Goal: Task Accomplishment & Management: Complete application form

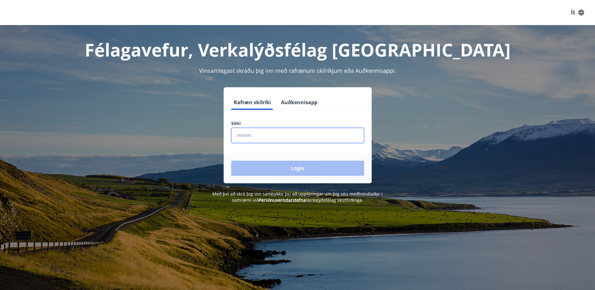
click at [278, 136] on input "phone" at bounding box center [297, 135] width 133 height 15
type input "********"
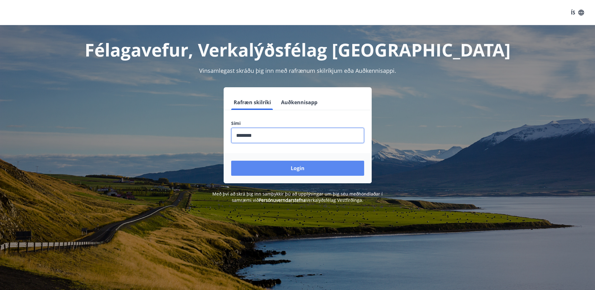
click at [267, 166] on button "Login" at bounding box center [297, 168] width 133 height 15
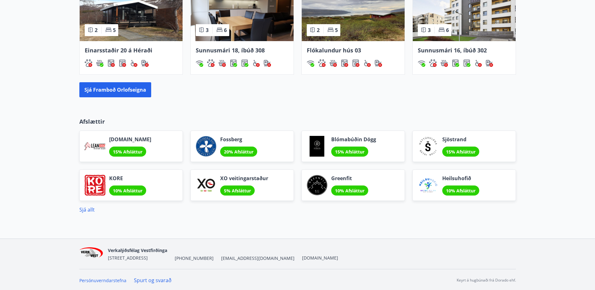
scroll to position [469, 0]
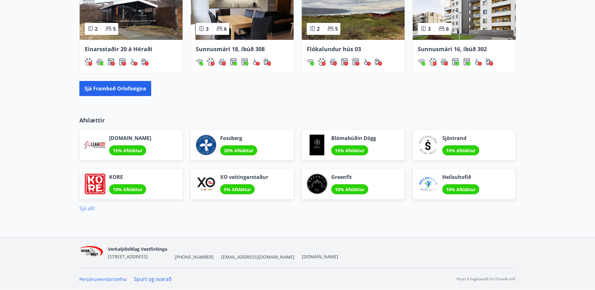
click at [81, 210] on link "Sjá allt" at bounding box center [86, 208] width 15 height 7
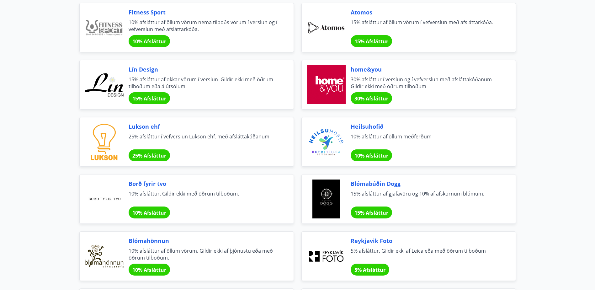
scroll to position [247, 0]
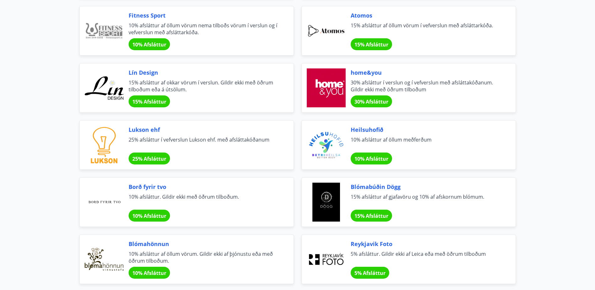
click at [141, 126] on span "Lukson ehf" at bounding box center [204, 129] width 150 height 8
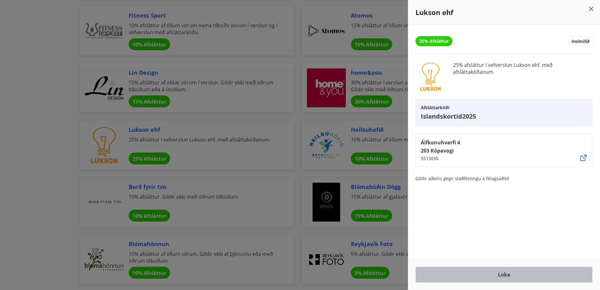
click at [482, 269] on button "Loka" at bounding box center [503, 275] width 177 height 16
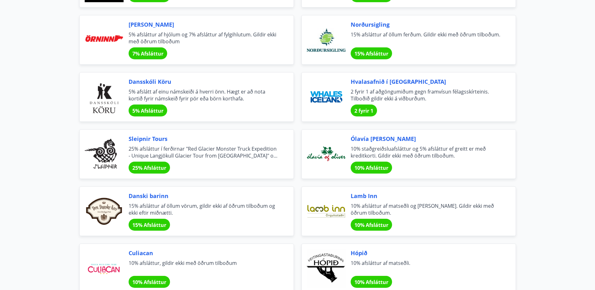
scroll to position [1627, 0]
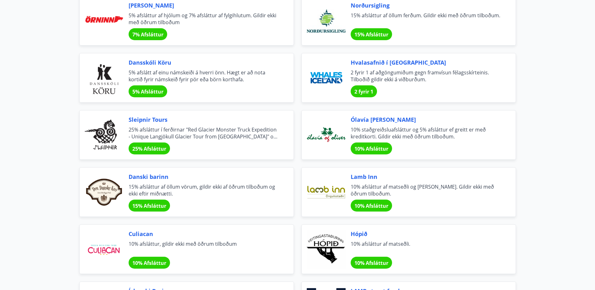
click at [151, 170] on div "Danski barinn 15% afsláttur af öllum vörum, gildir ekki af öðrum tilboðum og ek…" at bounding box center [186, 192] width 215 height 50
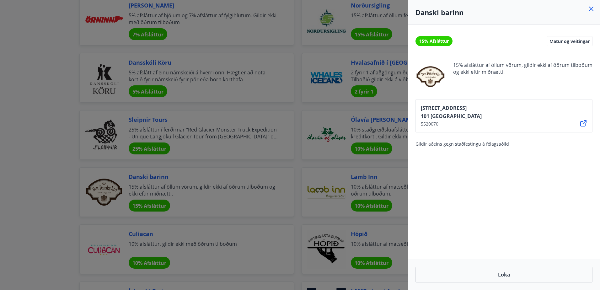
click at [5, 108] on div at bounding box center [300, 145] width 600 height 290
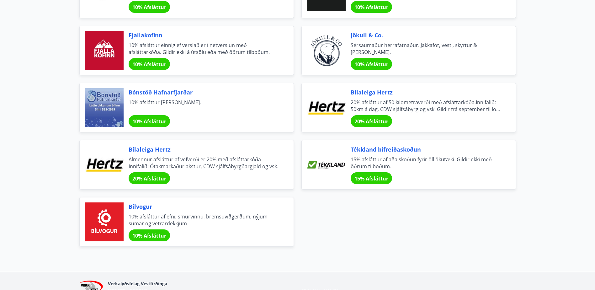
scroll to position [2066, 0]
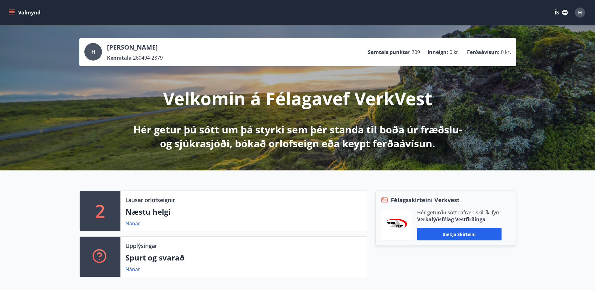
click at [17, 13] on button "Valmynd" at bounding box center [25, 12] width 35 height 11
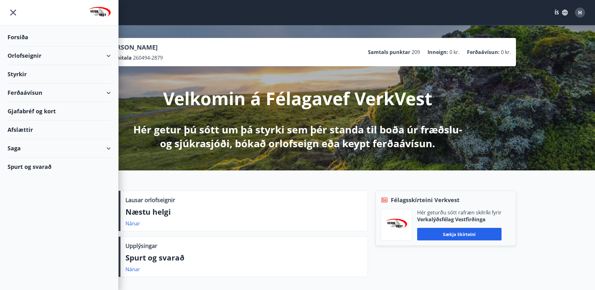
click at [88, 77] on div "Styrkir" at bounding box center [59, 74] width 103 height 19
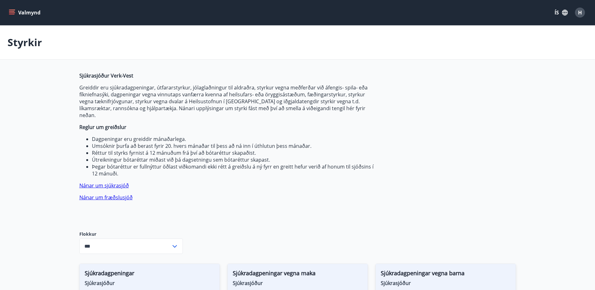
type input "***"
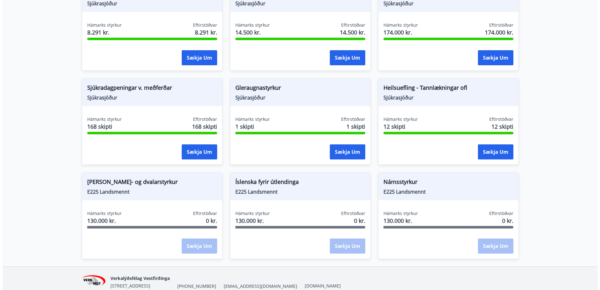
scroll to position [471, 0]
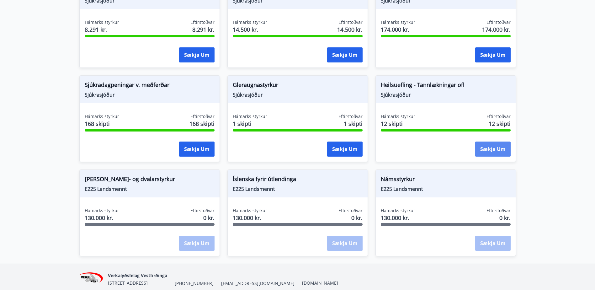
click at [489, 142] on button "Sækja um" at bounding box center [492, 148] width 35 height 15
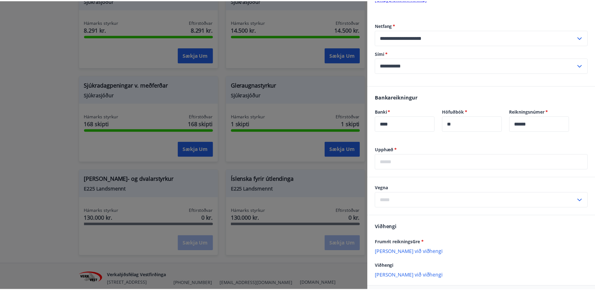
scroll to position [310, 0]
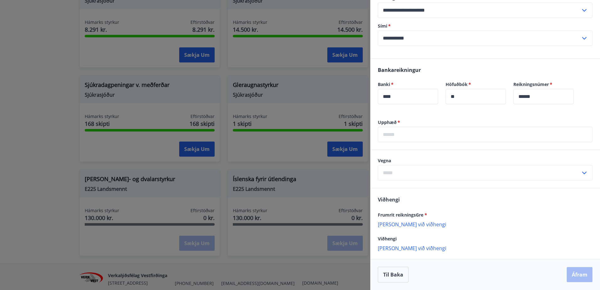
click at [573, 164] on div "Vegna ​" at bounding box center [485, 168] width 215 height 23
click at [570, 172] on input "text" at bounding box center [479, 172] width 203 height 15
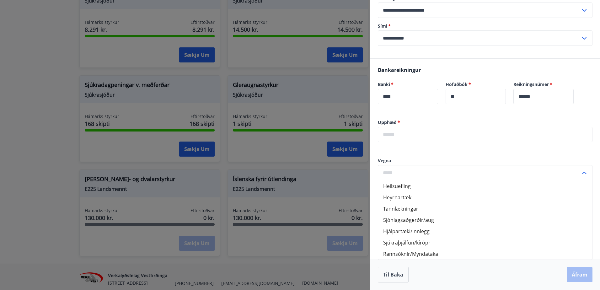
click at [16, 123] on div at bounding box center [300, 145] width 600 height 290
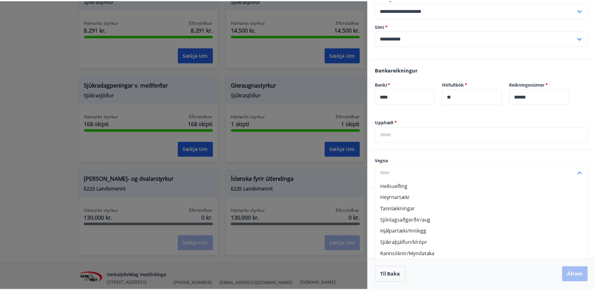
scroll to position [0, 0]
